Goal: Task Accomplishment & Management: Complete application form

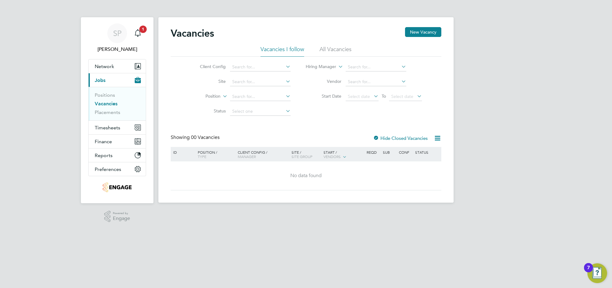
click at [321, 46] on li "All Vacancies" at bounding box center [336, 51] width 32 height 11
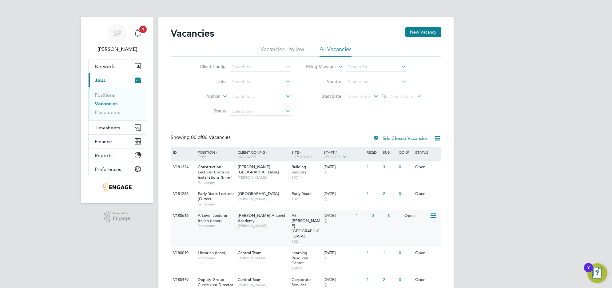
click at [221, 219] on div "A Level Lecturer Italian (Inner) Temporary" at bounding box center [214, 220] width 43 height 21
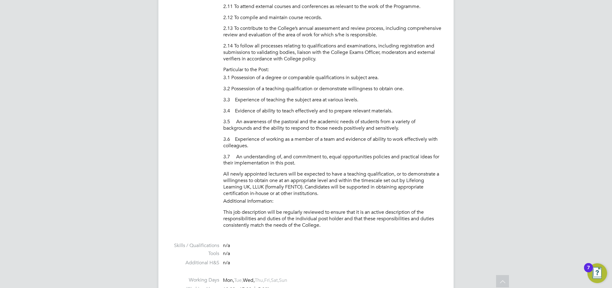
scroll to position [923, 0]
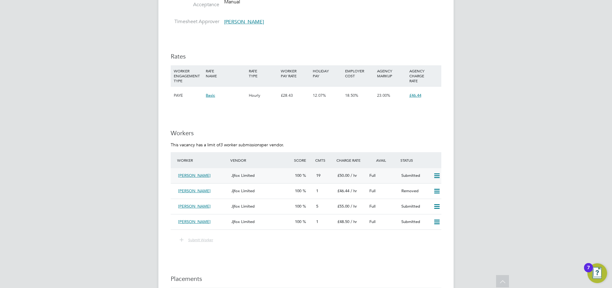
click at [215, 176] on div "Loredana Skeate" at bounding box center [202, 175] width 53 height 10
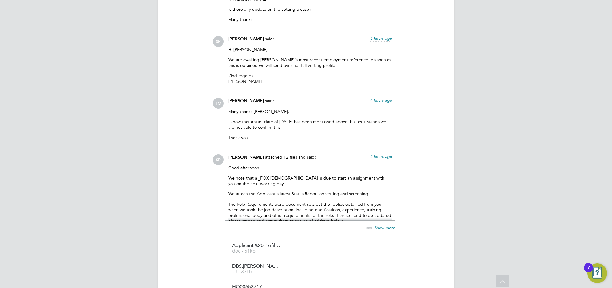
scroll to position [1292, 0]
